Goal: Information Seeking & Learning: Learn about a topic

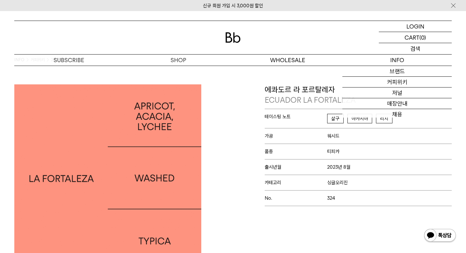
click at [411, 49] on p "검색" at bounding box center [415, 48] width 10 height 11
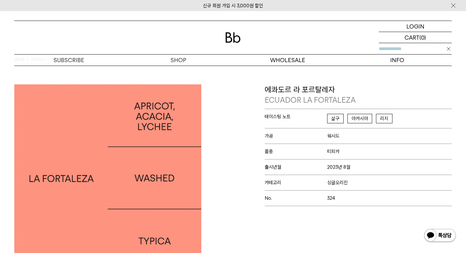
click at [411, 49] on input "text" at bounding box center [415, 48] width 73 height 11
type input "*"
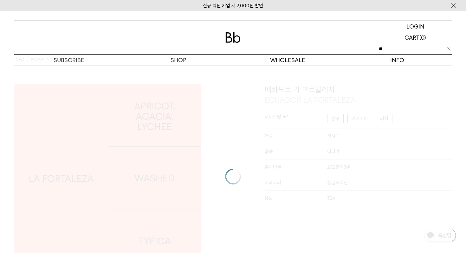
type input "*"
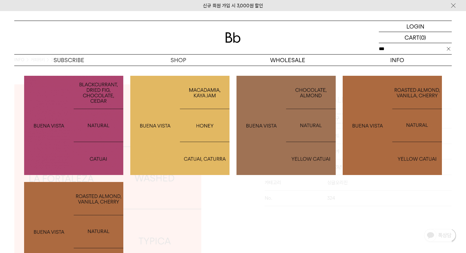
type input "***"
click at [83, 115] on img at bounding box center [73, 125] width 99 height 99
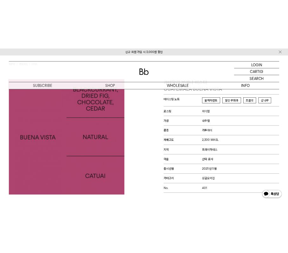
scroll to position [48, 0]
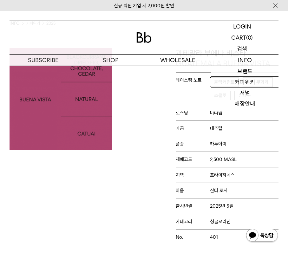
click at [245, 47] on p "검색" at bounding box center [242, 48] width 10 height 11
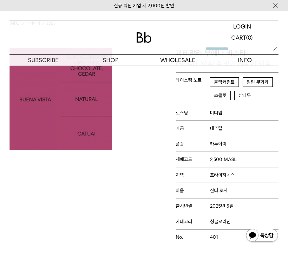
click at [242, 47] on input "text" at bounding box center [241, 48] width 73 height 11
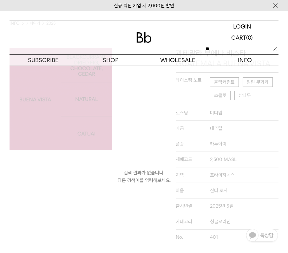
type input "*"
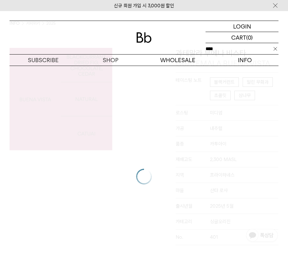
type input "*****"
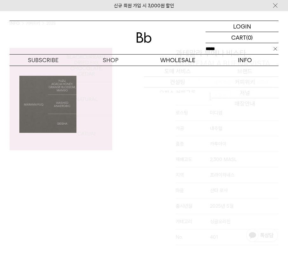
click at [74, 117] on img at bounding box center [47, 104] width 57 height 57
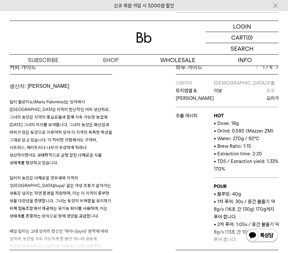
scroll to position [320, 0]
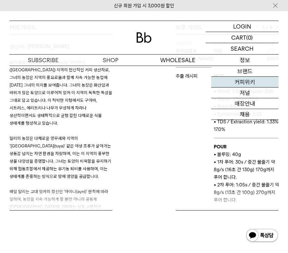
click at [238, 84] on link "커피위키" at bounding box center [244, 82] width 67 height 11
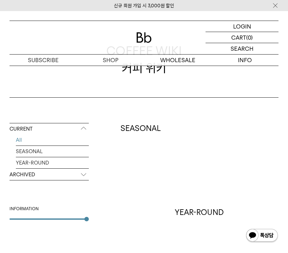
scroll to position [66, 0]
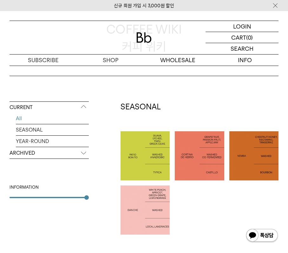
click at [127, 139] on div at bounding box center [144, 155] width 49 height 49
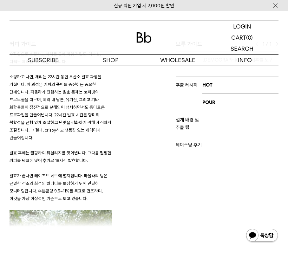
scroll to position [687, 0]
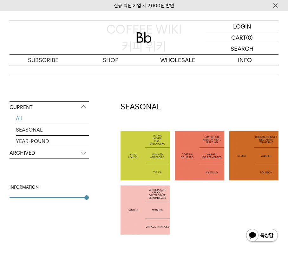
click at [196, 154] on p "[GEOGRAPHIC_DATA] CORTINA DE HIERRO" at bounding box center [199, 156] width 49 height 20
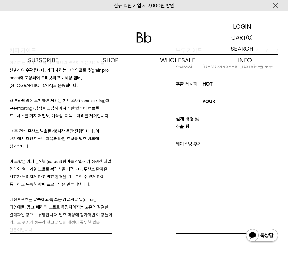
scroll to position [1013, 0]
